Goal: Unclear

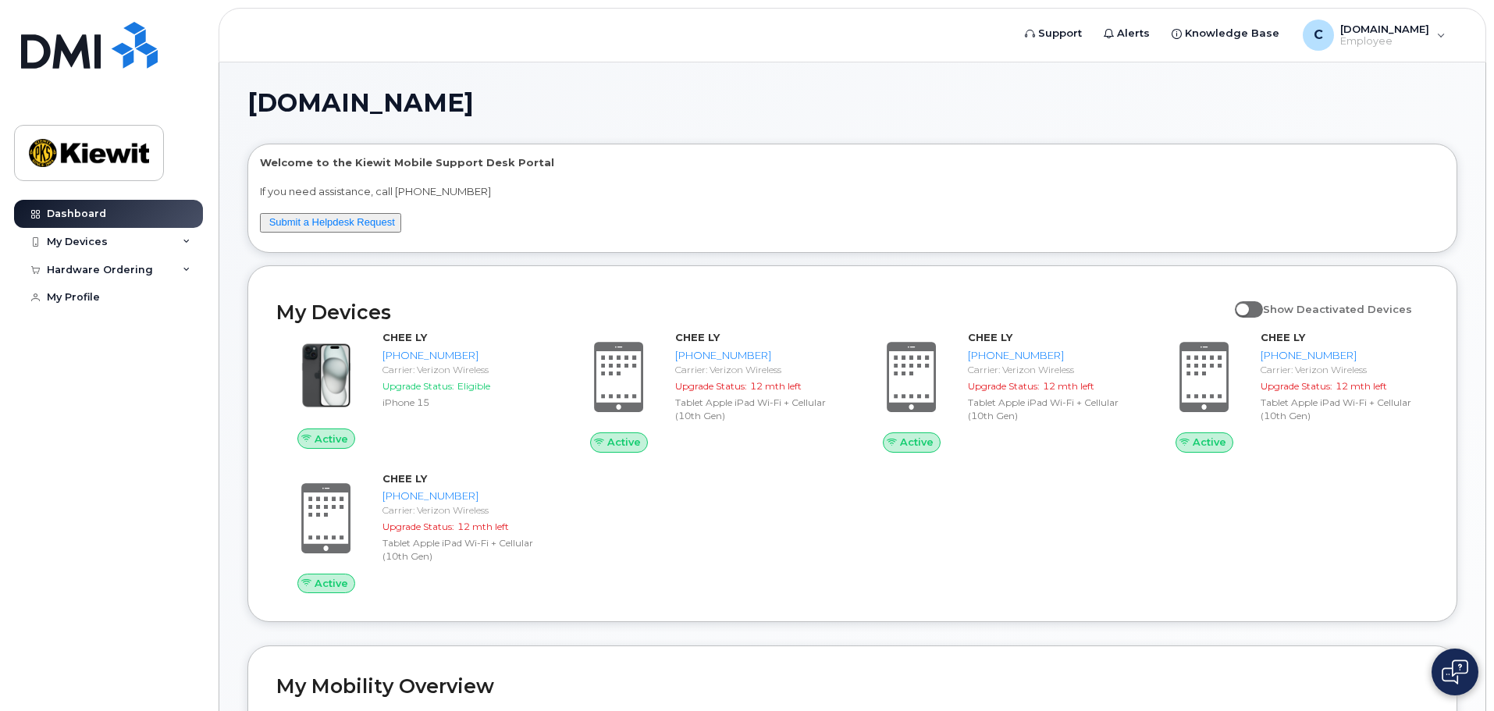
click at [1463, 677] on img at bounding box center [1454, 671] width 27 height 25
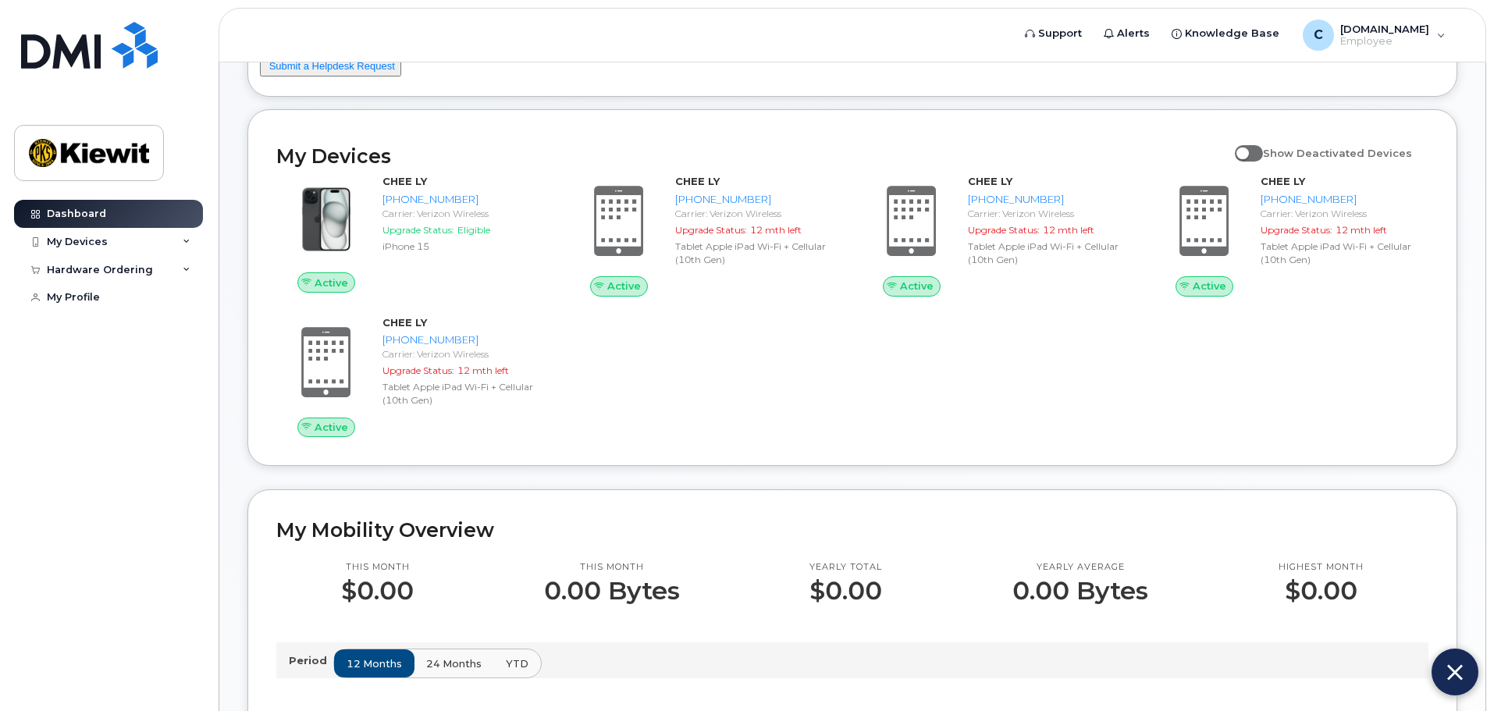
scroll to position [234, 0]
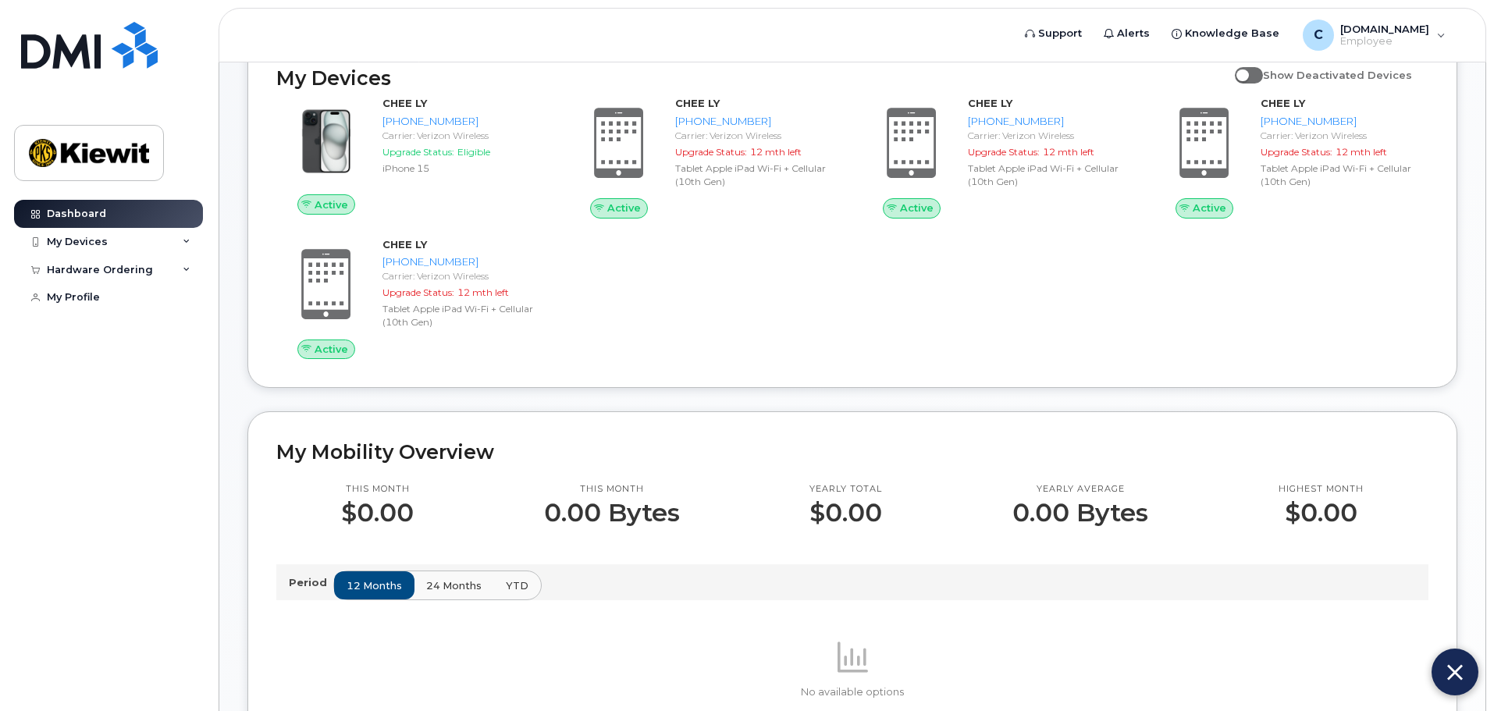
click at [1459, 671] on img at bounding box center [1455, 672] width 16 height 26
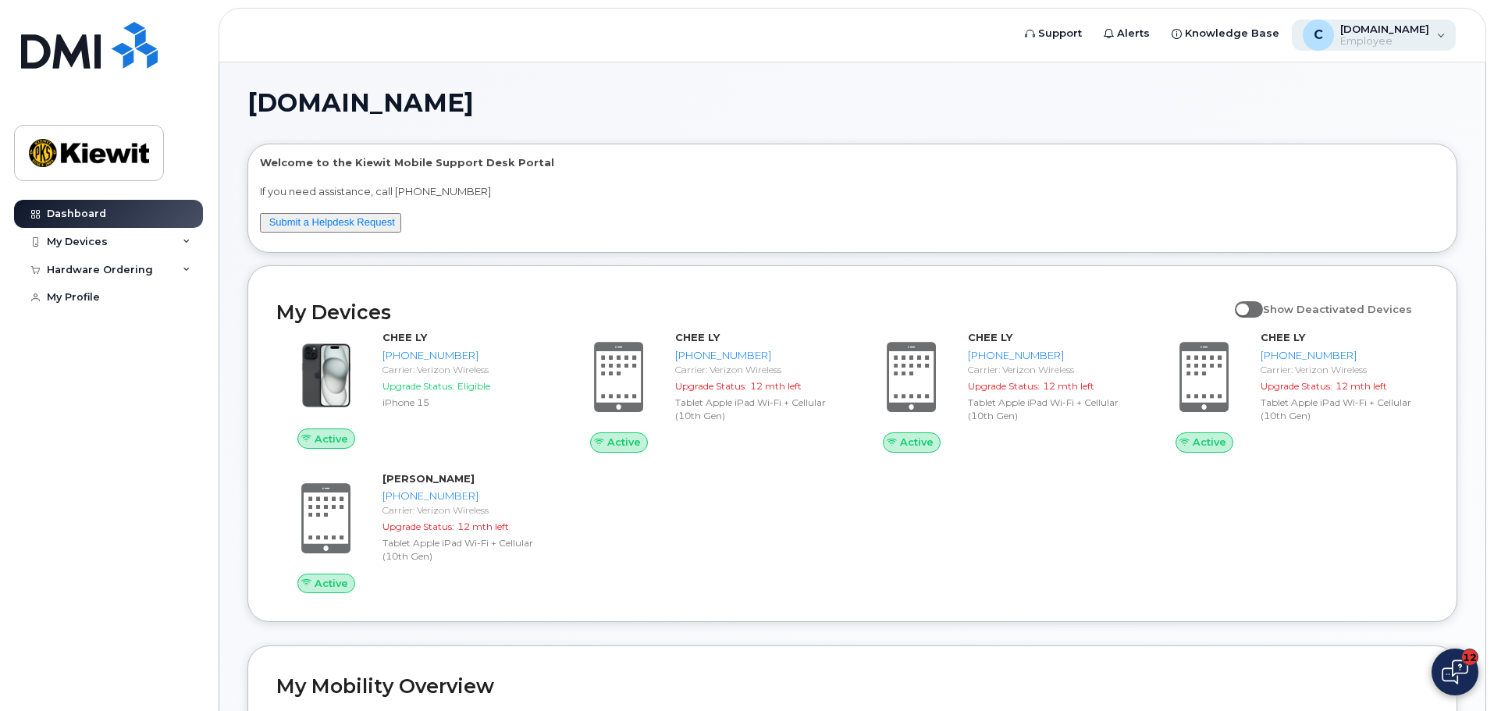
click at [1434, 34] on div "C [DOMAIN_NAME] Employee" at bounding box center [1374, 35] width 165 height 31
click at [1459, 678] on img at bounding box center [1454, 671] width 27 height 25
click at [1458, 678] on img at bounding box center [1455, 672] width 16 height 26
click at [883, 495] on div "Active CHEE LY [PHONE_NUMBER] Carrier: Verizon Wireless Upgrade Status: Eligibl…" at bounding box center [852, 462] width 1171 height 282
